Goal: Task Accomplishment & Management: Use online tool/utility

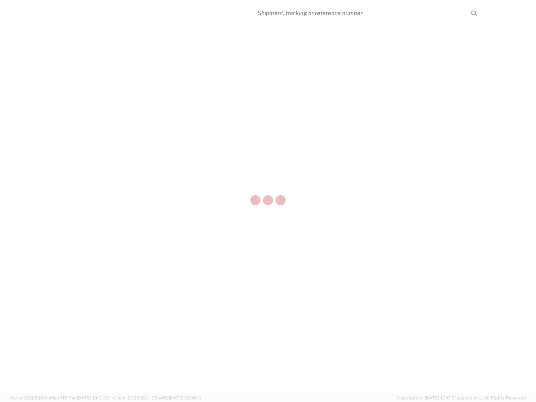
select select "US"
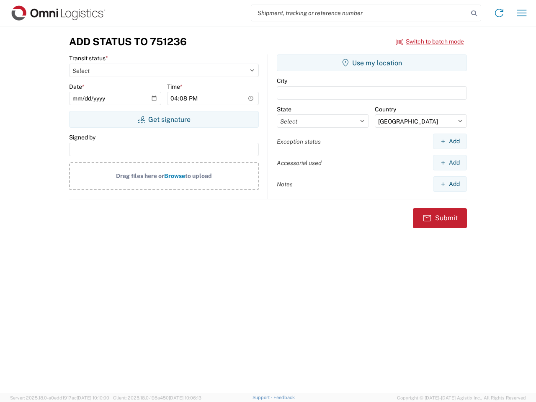
click at [360, 13] on input "search" at bounding box center [359, 13] width 217 height 16
click at [474, 13] on icon at bounding box center [475, 14] width 12 height 12
click at [500, 13] on icon at bounding box center [499, 12] width 13 height 13
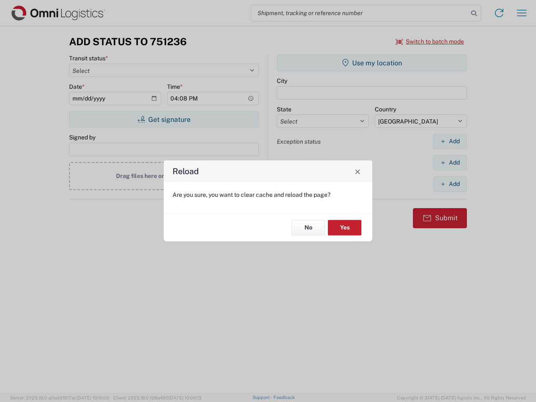
click at [430, 41] on div "Reload Are you sure, you want to clear cache and reload the page? No Yes" at bounding box center [268, 201] width 536 height 402
click at [164, 119] on div "Reload Are you sure, you want to clear cache and reload the page? No Yes" at bounding box center [268, 201] width 536 height 402
click at [372, 63] on div "Reload Are you sure, you want to clear cache and reload the page? No Yes" at bounding box center [268, 201] width 536 height 402
click at [450, 141] on div "Reload Are you sure, you want to clear cache and reload the page? No Yes" at bounding box center [268, 201] width 536 height 402
click at [450, 163] on div "Reload Are you sure, you want to clear cache and reload the page? No Yes" at bounding box center [268, 201] width 536 height 402
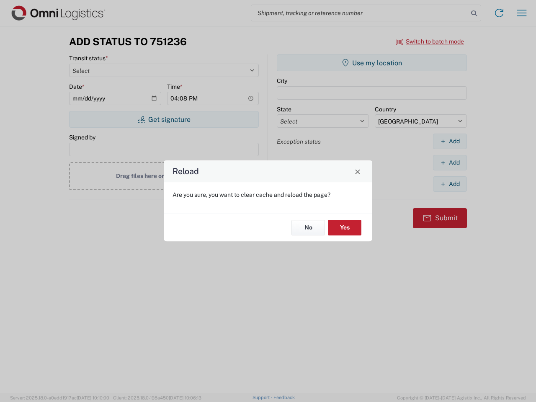
click at [450, 184] on div "Reload Are you sure, you want to clear cache and reload the page? No Yes" at bounding box center [268, 201] width 536 height 402
